Goal: Navigation & Orientation: Find specific page/section

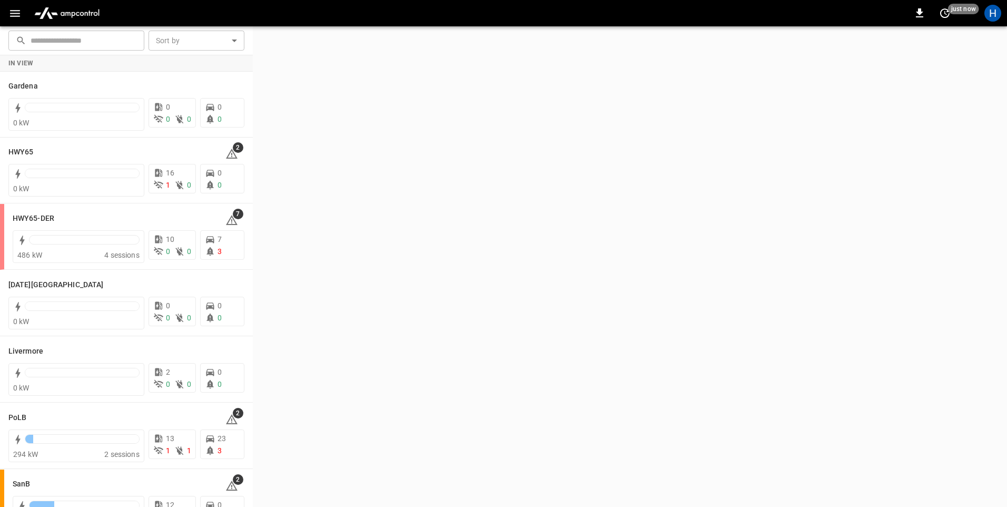
click at [19, 16] on icon "button" at bounding box center [15, 13] width 10 height 7
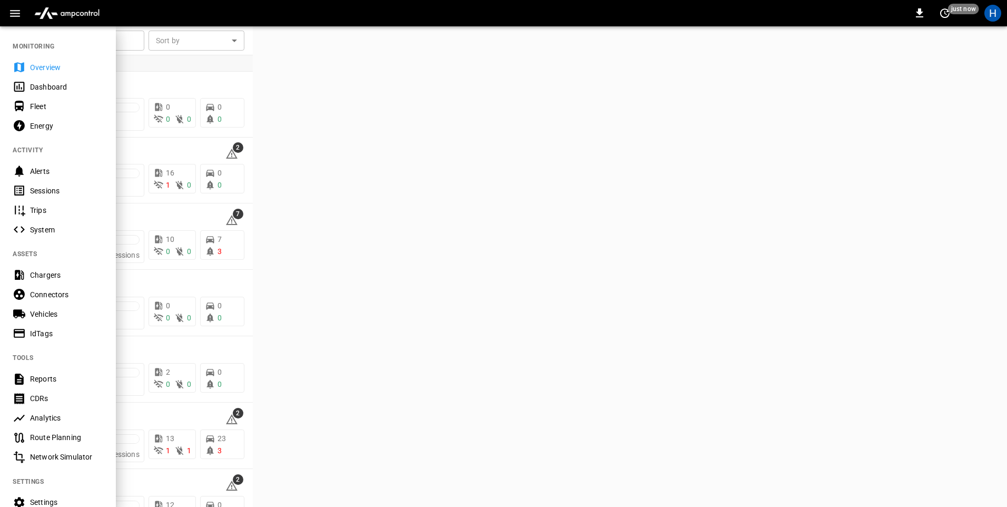
drag, startPoint x: 67, startPoint y: 87, endPoint x: 173, endPoint y: 75, distance: 106.6
click at [67, 86] on div "Dashboard" at bounding box center [66, 87] width 73 height 11
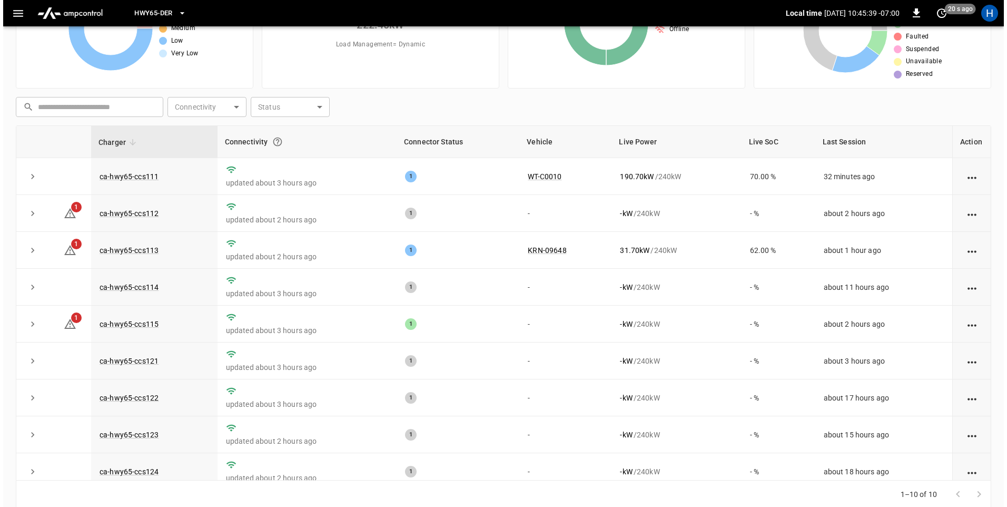
scroll to position [46, 0]
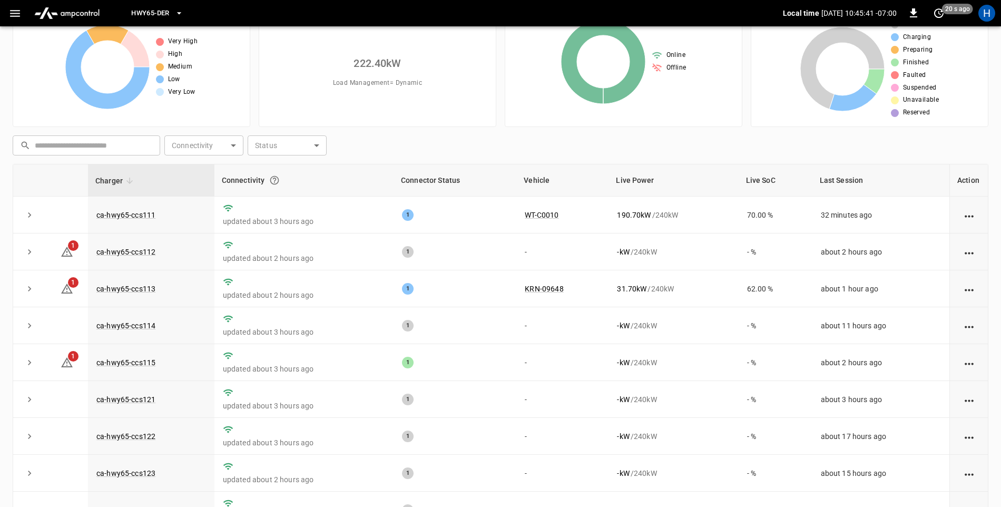
click at [8, 17] on button "button" at bounding box center [15, 13] width 22 height 19
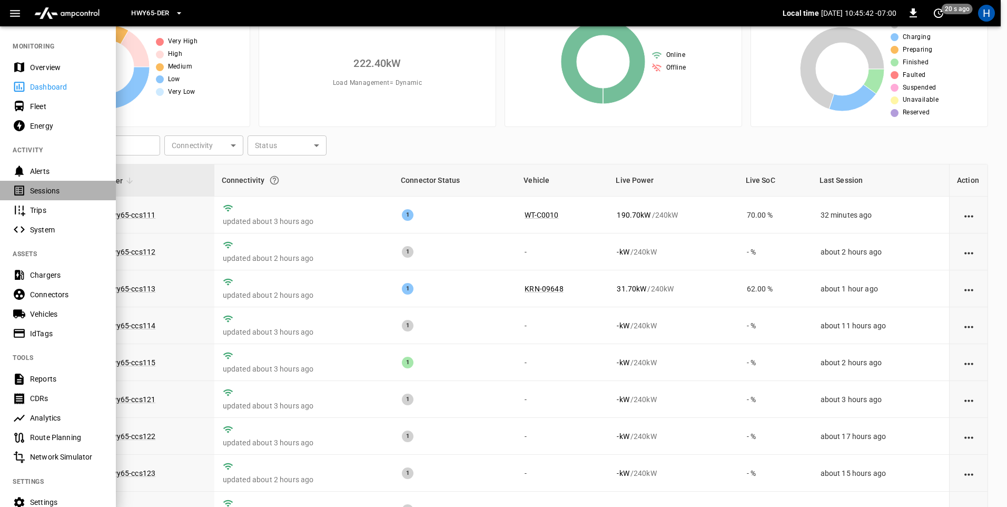
click at [78, 189] on div "Sessions" at bounding box center [66, 190] width 73 height 11
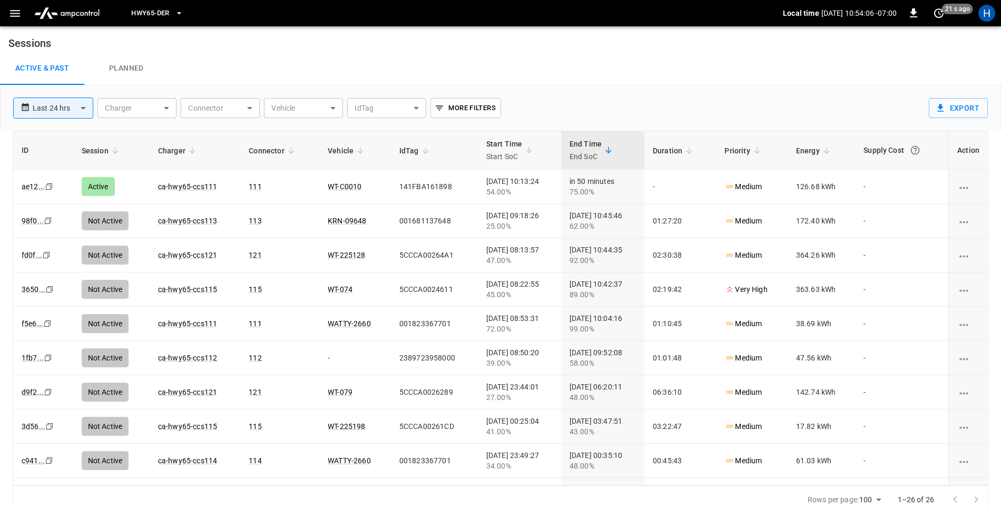
click at [14, 9] on icon "button" at bounding box center [14, 13] width 13 height 13
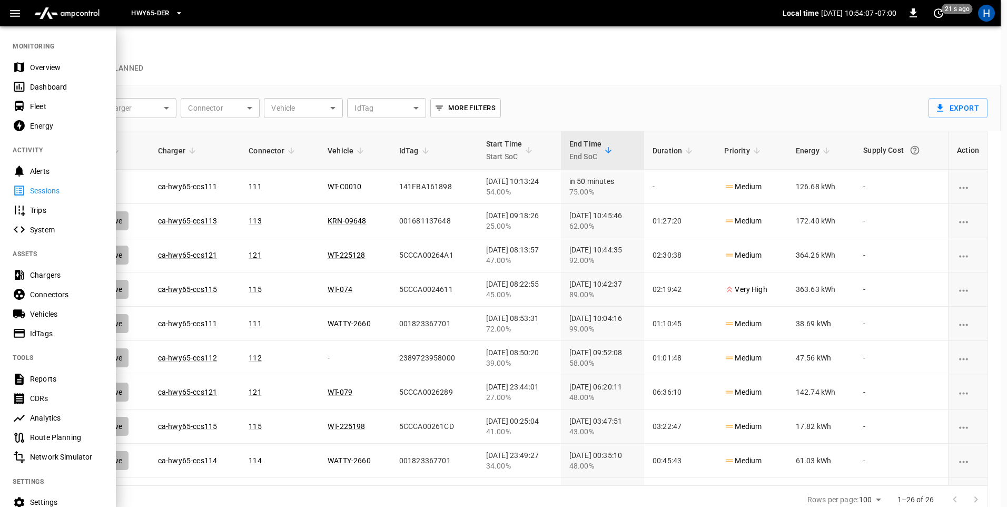
click at [72, 87] on div "Dashboard" at bounding box center [66, 87] width 73 height 11
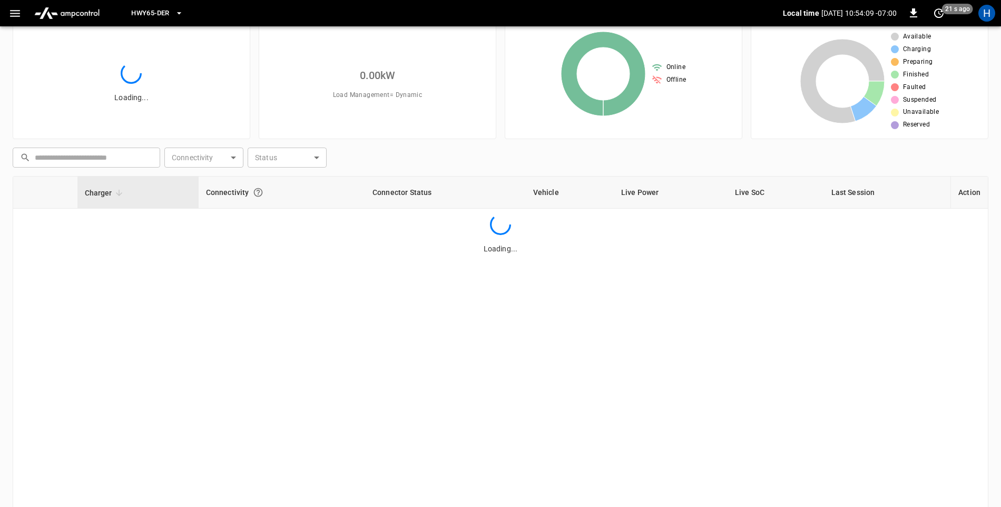
scroll to position [53, 0]
